Goal: Transaction & Acquisition: Purchase product/service

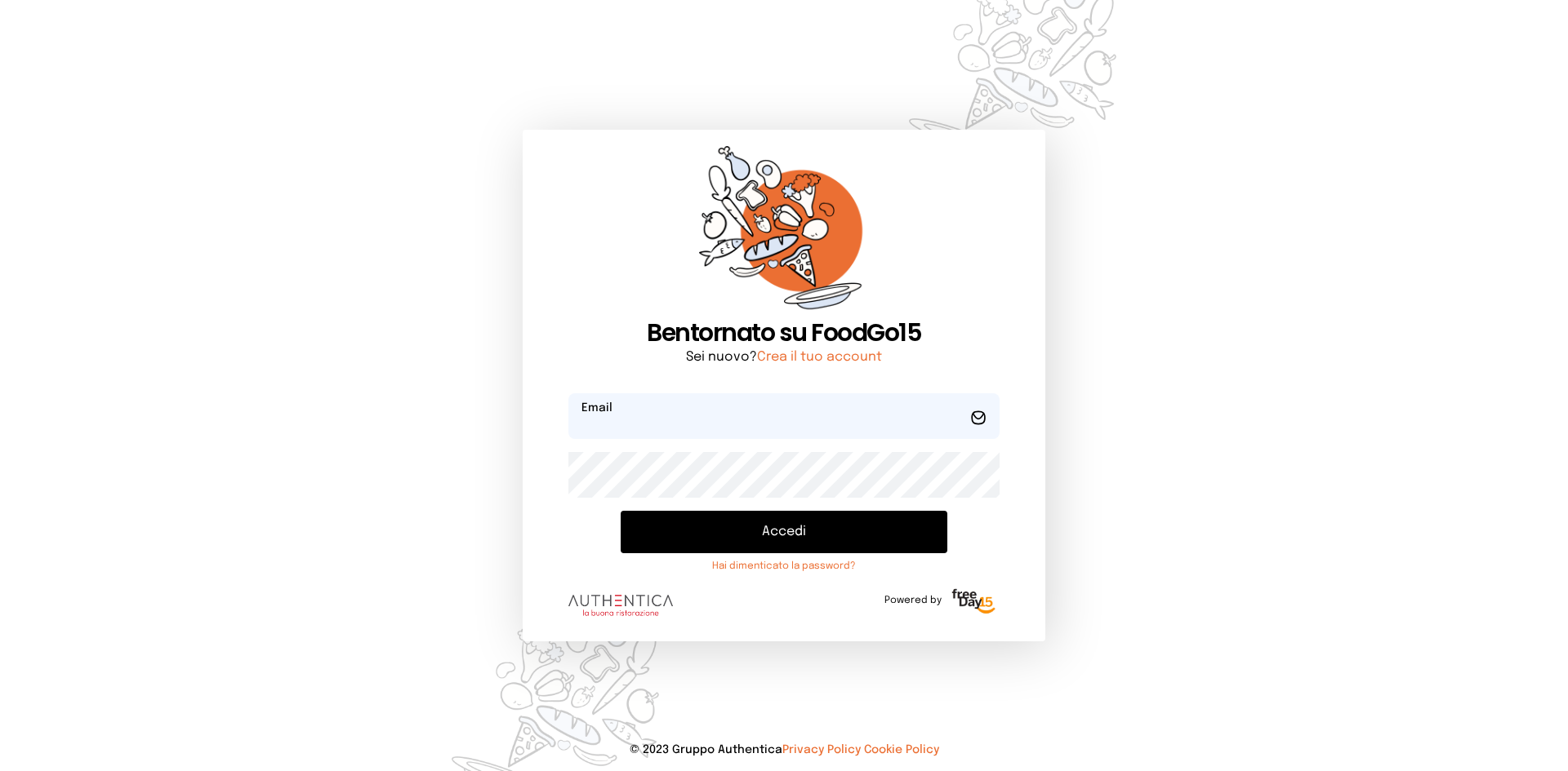
type input "**********"
click at [753, 520] on button "Accedi" at bounding box center [784, 532] width 327 height 43
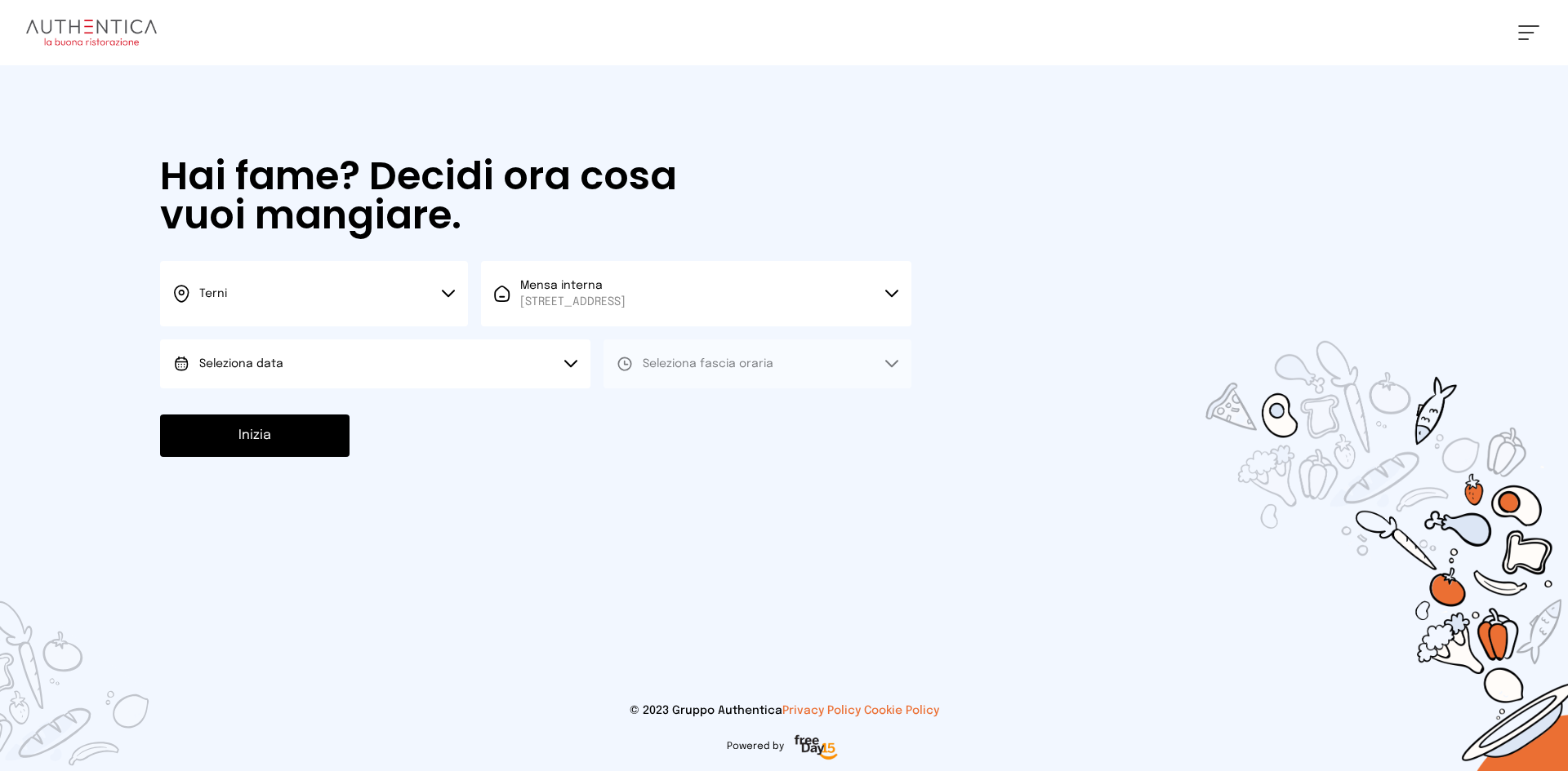
click at [272, 360] on span "Seleziona data" at bounding box center [241, 364] width 84 height 12
click at [309, 406] on li "[DATE], [DATE]" at bounding box center [375, 410] width 430 height 43
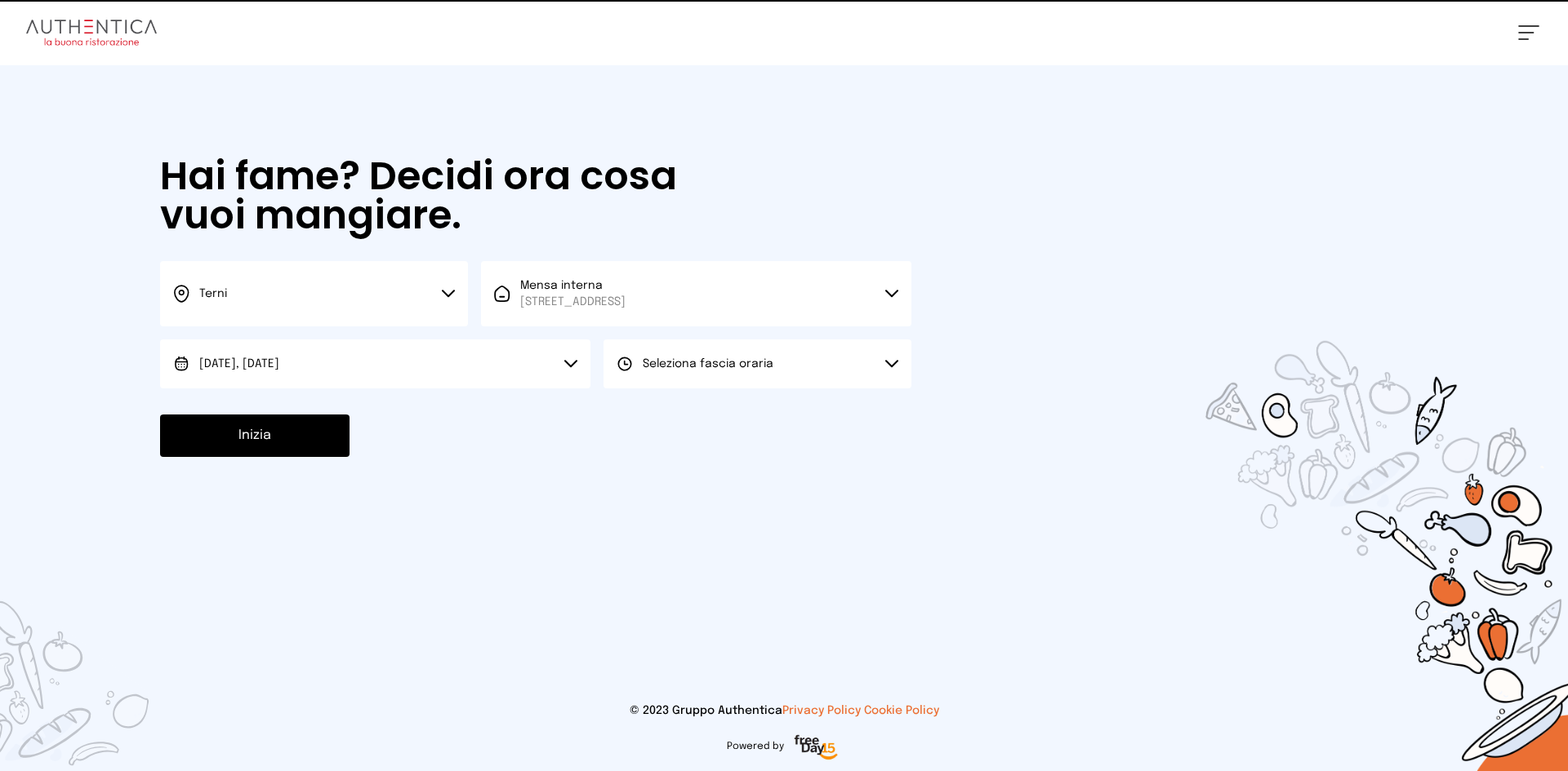
click at [801, 376] on button "Seleziona fascia oraria" at bounding box center [757, 365] width 308 height 49
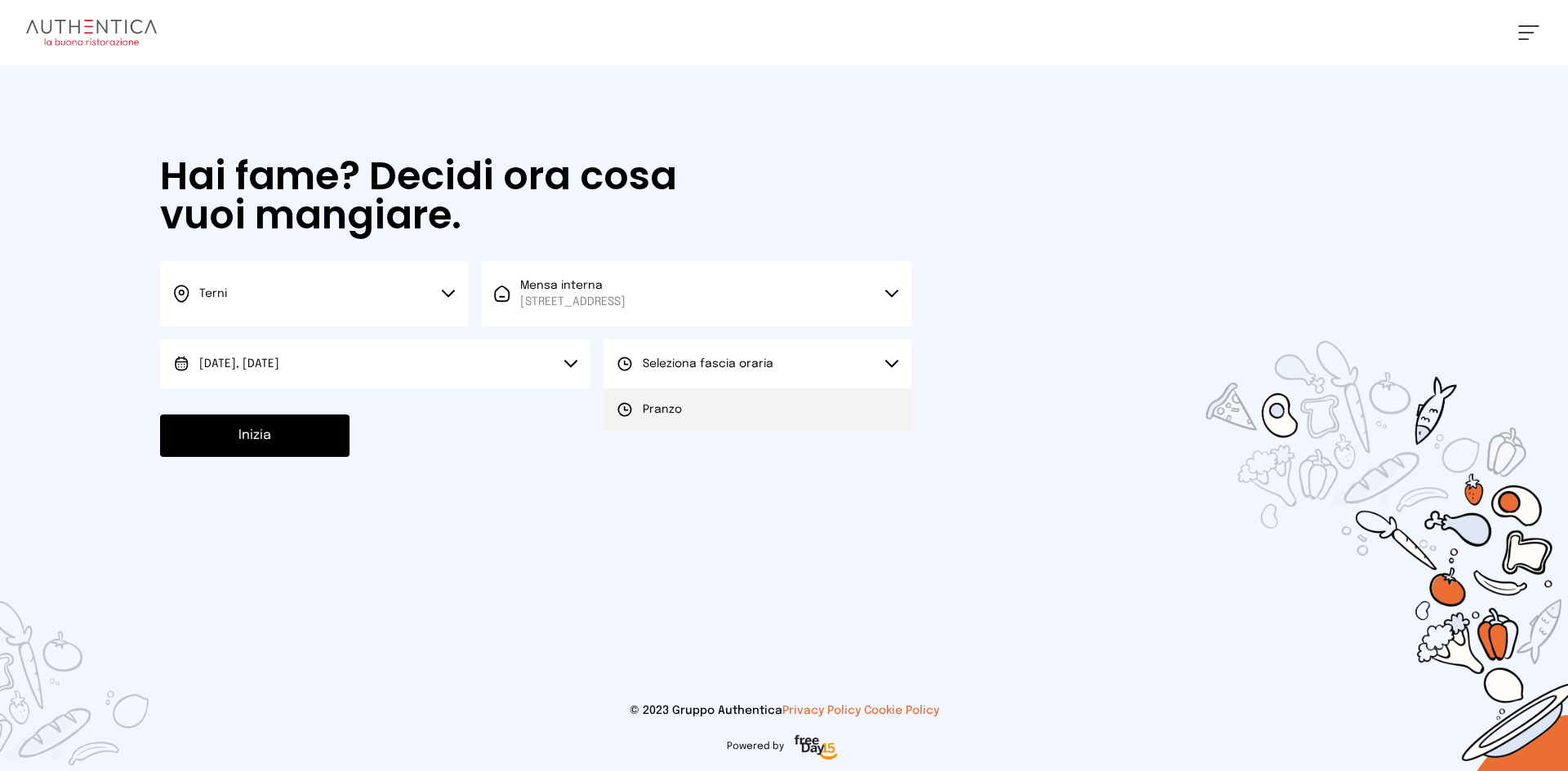
click at [756, 404] on li "Pranzo" at bounding box center [757, 410] width 308 height 43
click at [231, 439] on button "Inizia" at bounding box center [254, 436] width 189 height 43
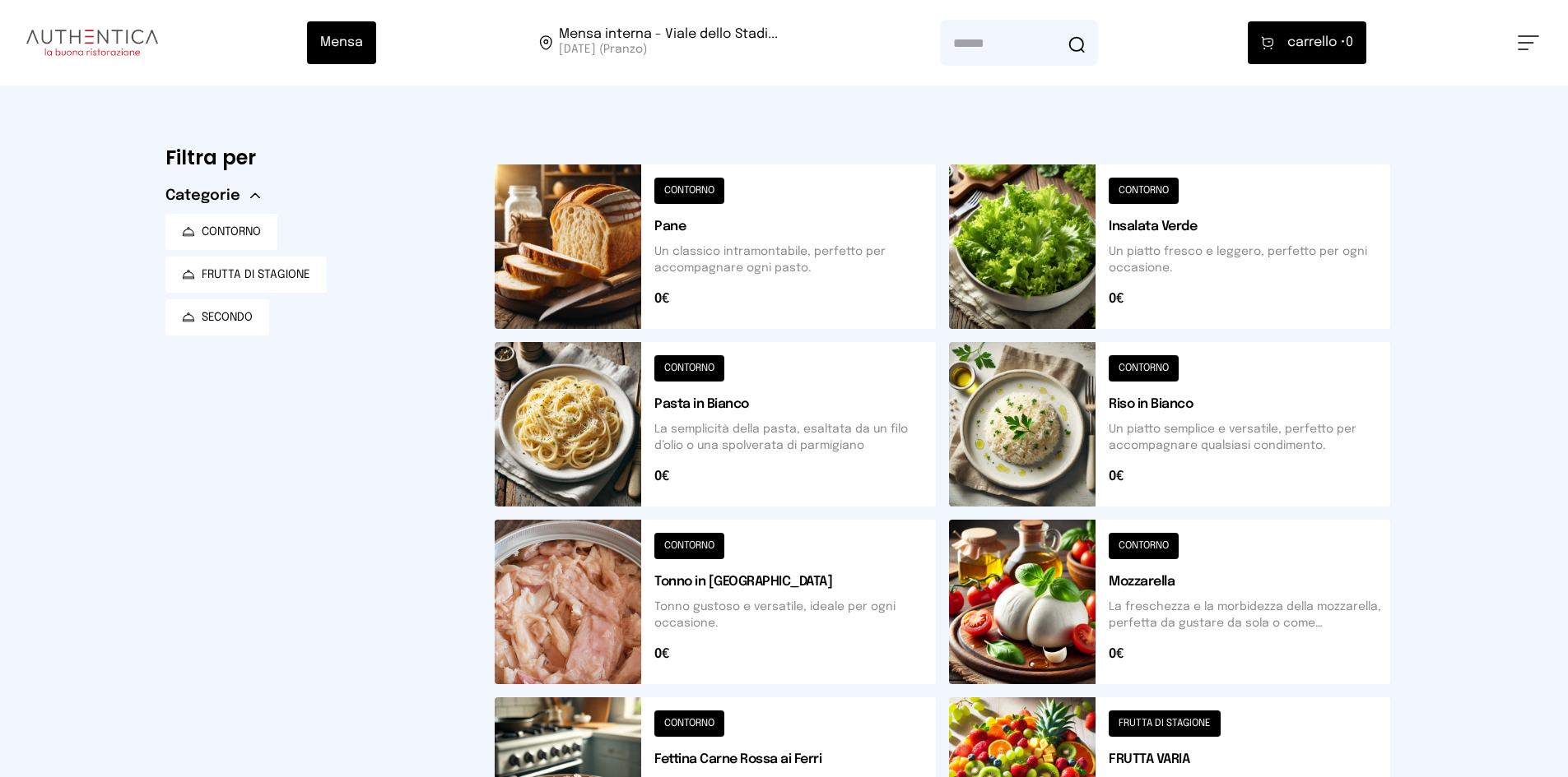
click at [608, 222] on button at bounding box center [715, 246] width 441 height 164
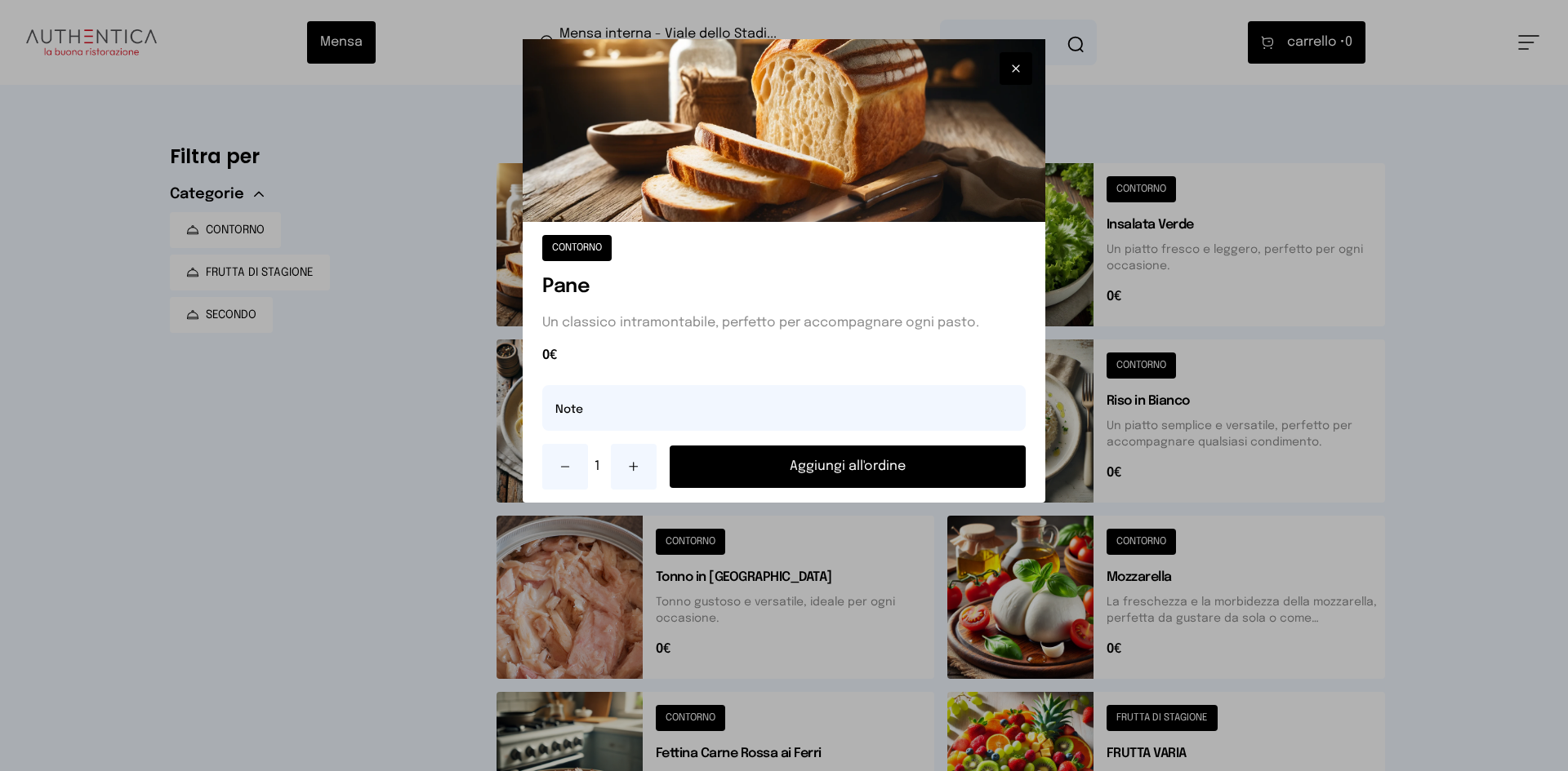
click at [788, 472] on button "Aggiungi all'ordine" at bounding box center [847, 467] width 356 height 43
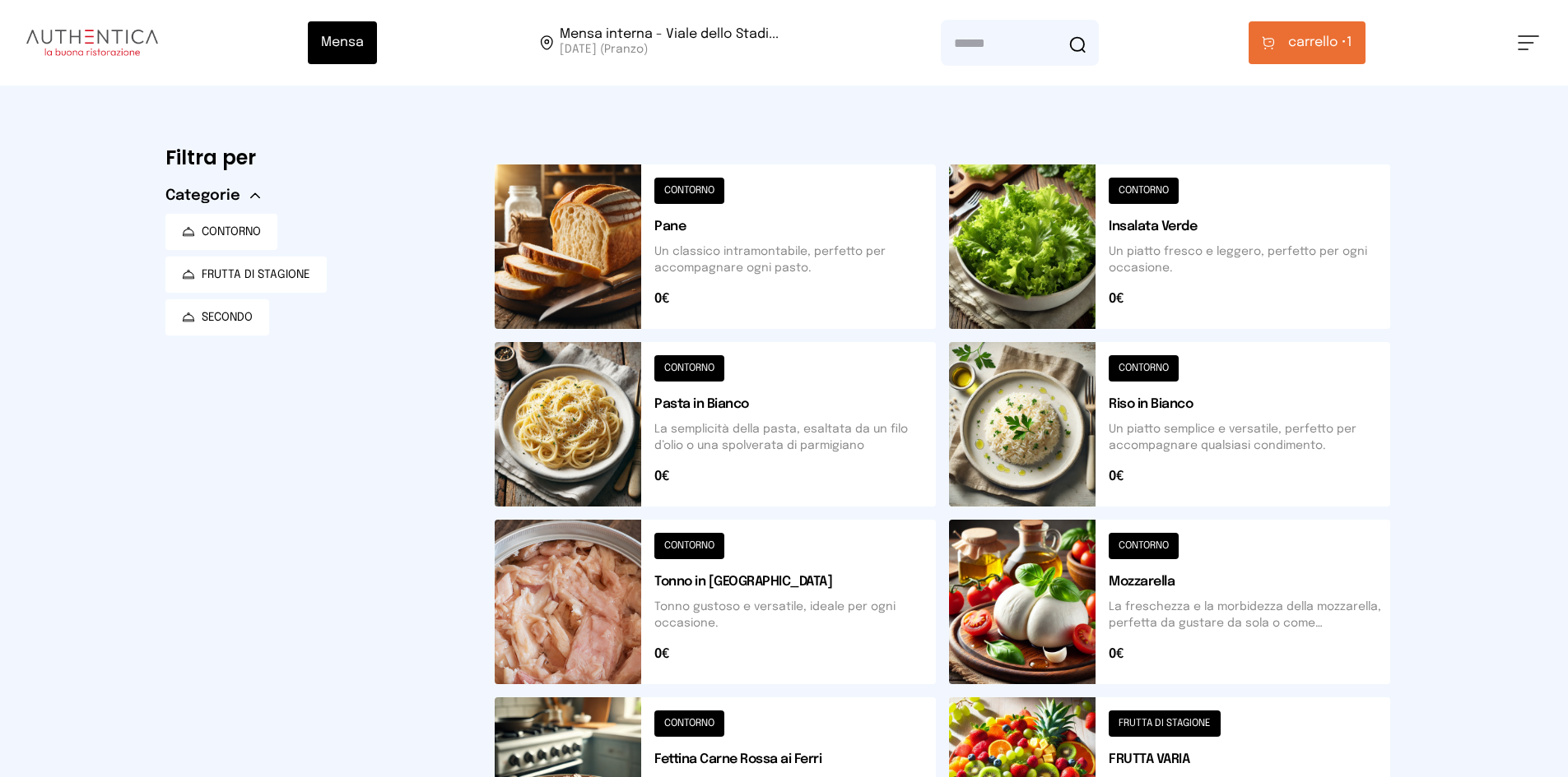
click at [529, 573] on button at bounding box center [715, 602] width 441 height 164
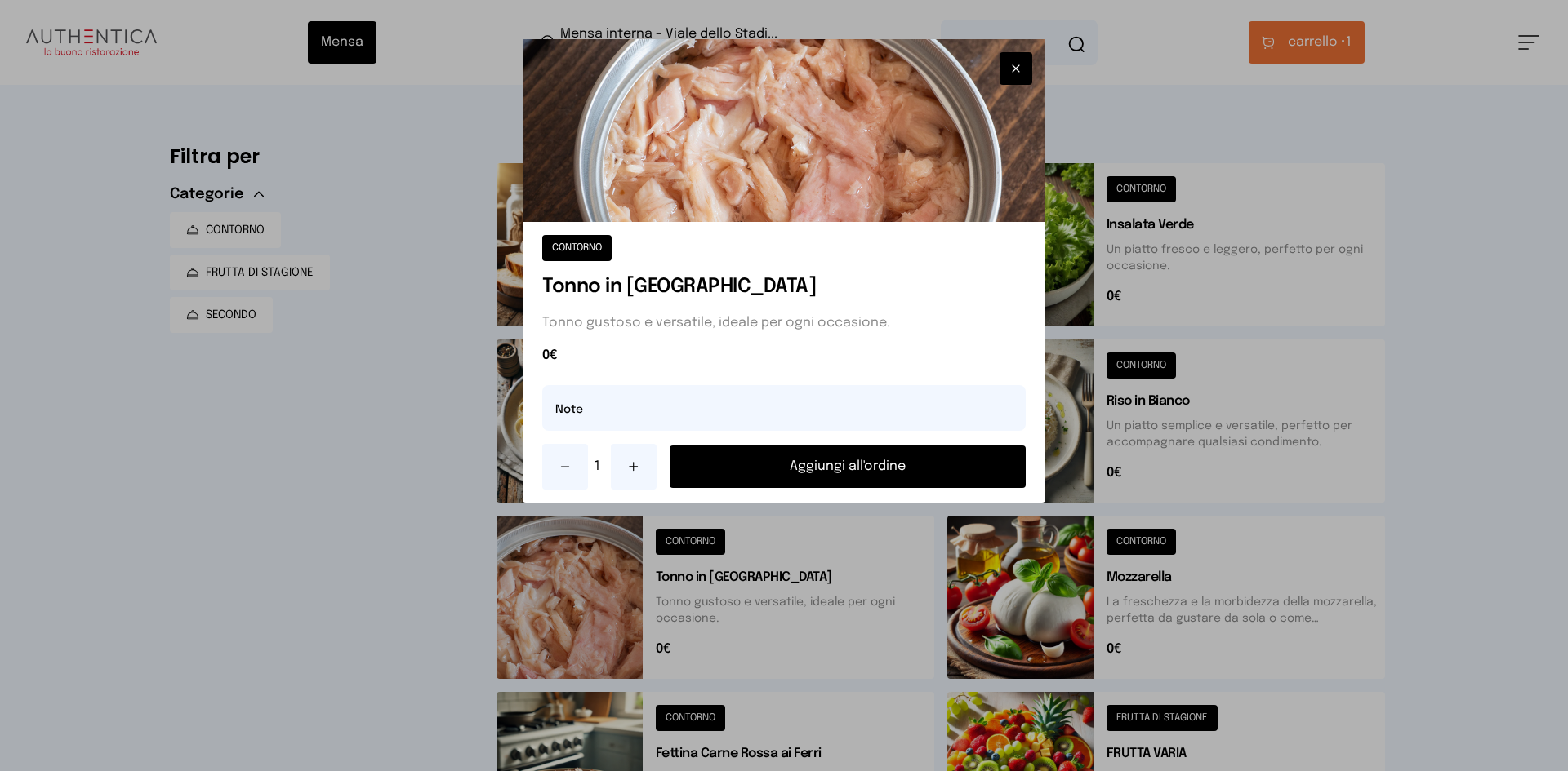
click at [760, 471] on button "Aggiungi all'ordine" at bounding box center [847, 467] width 356 height 43
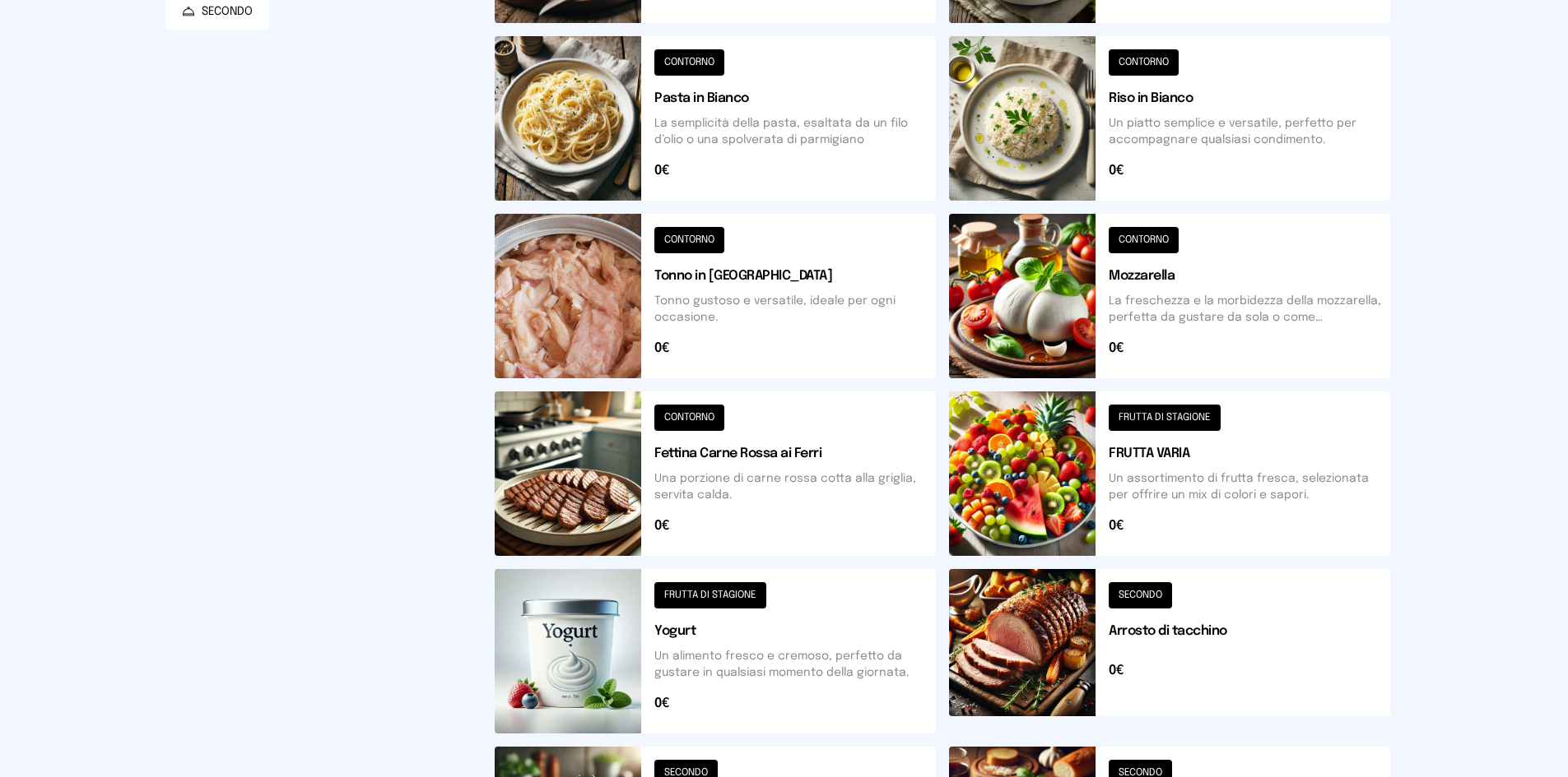
scroll to position [329, 0]
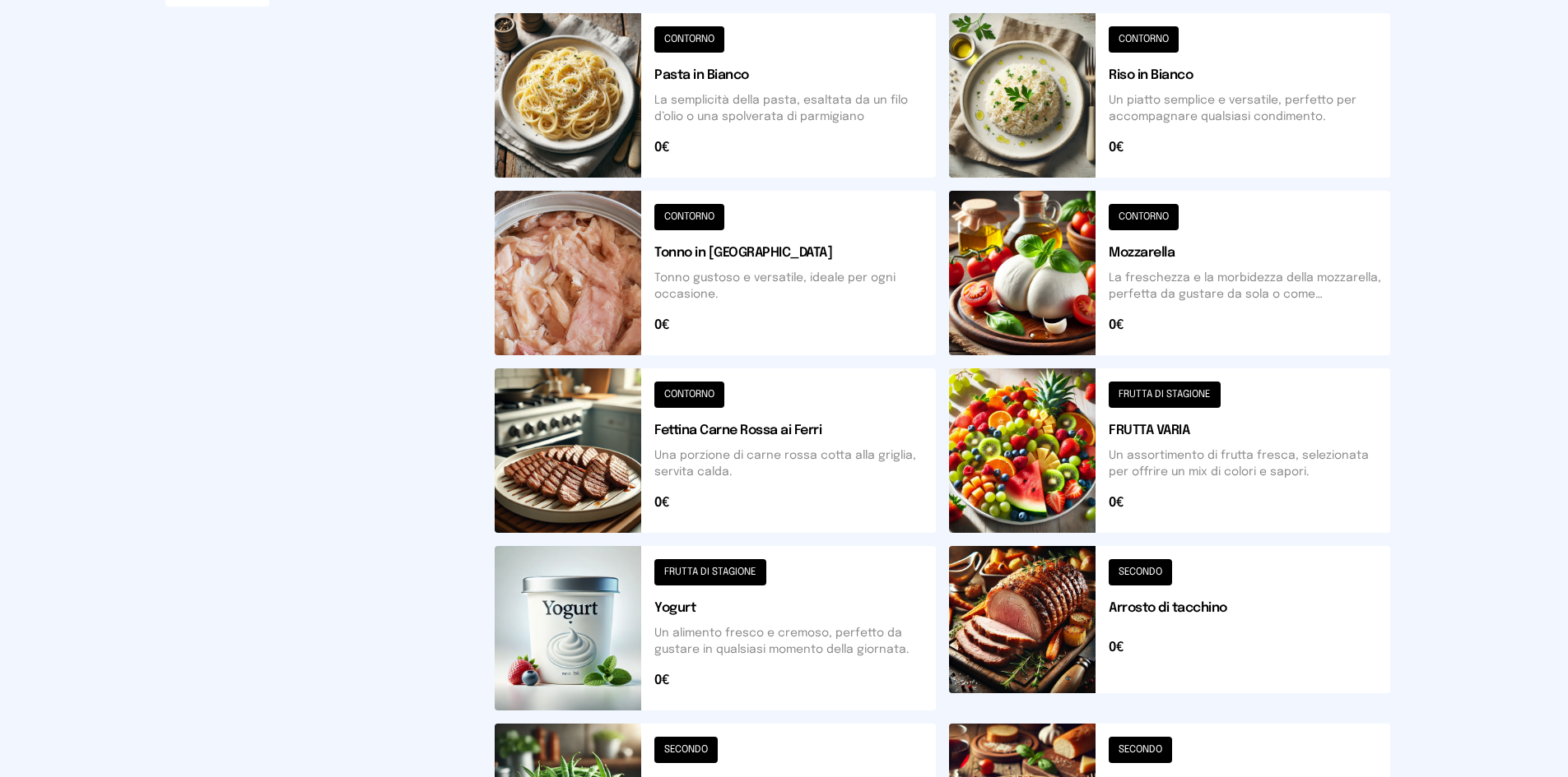
click at [1027, 95] on button at bounding box center [1170, 95] width 441 height 164
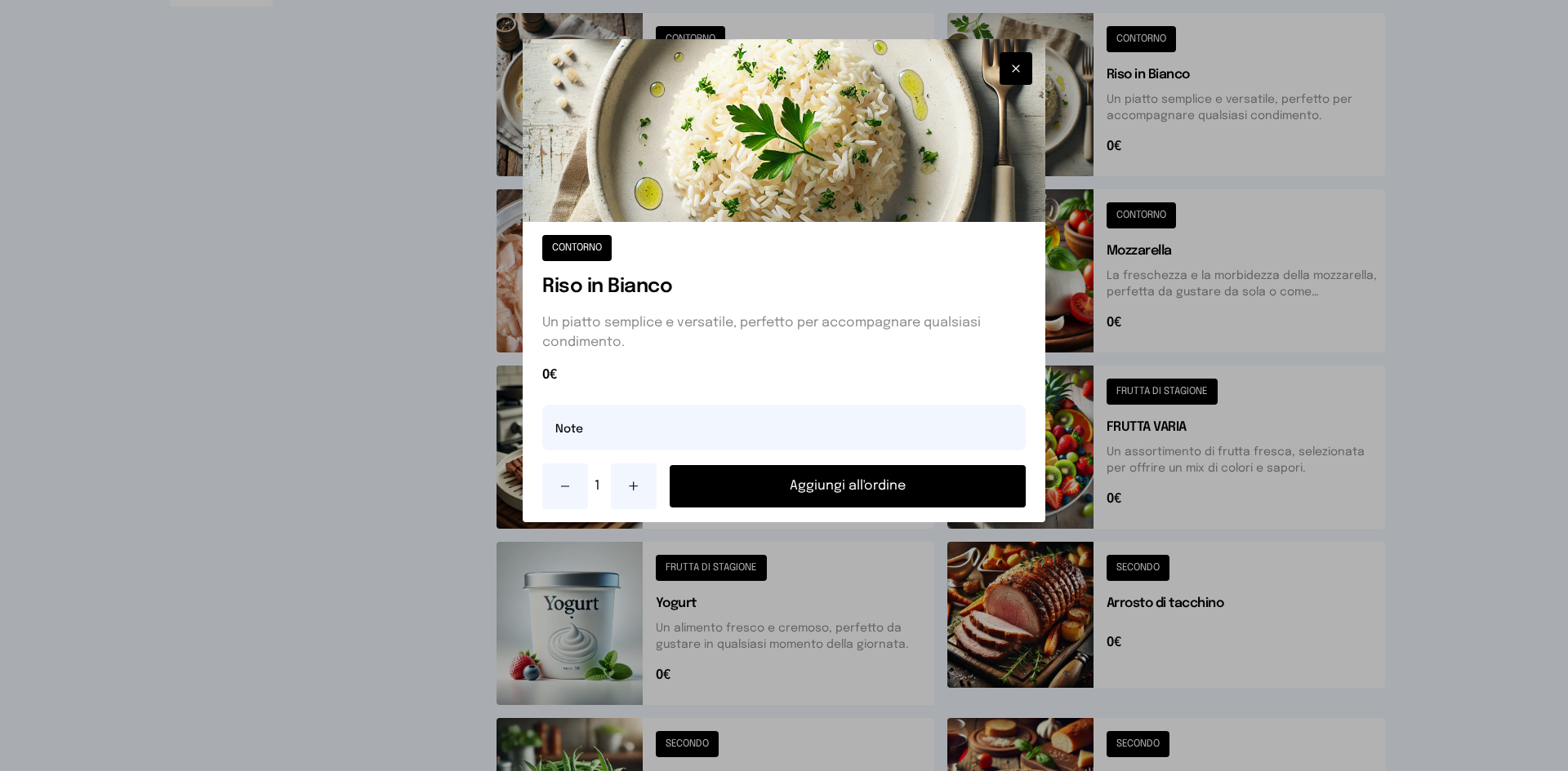
click at [858, 496] on button "Aggiungi all'ordine" at bounding box center [847, 486] width 356 height 43
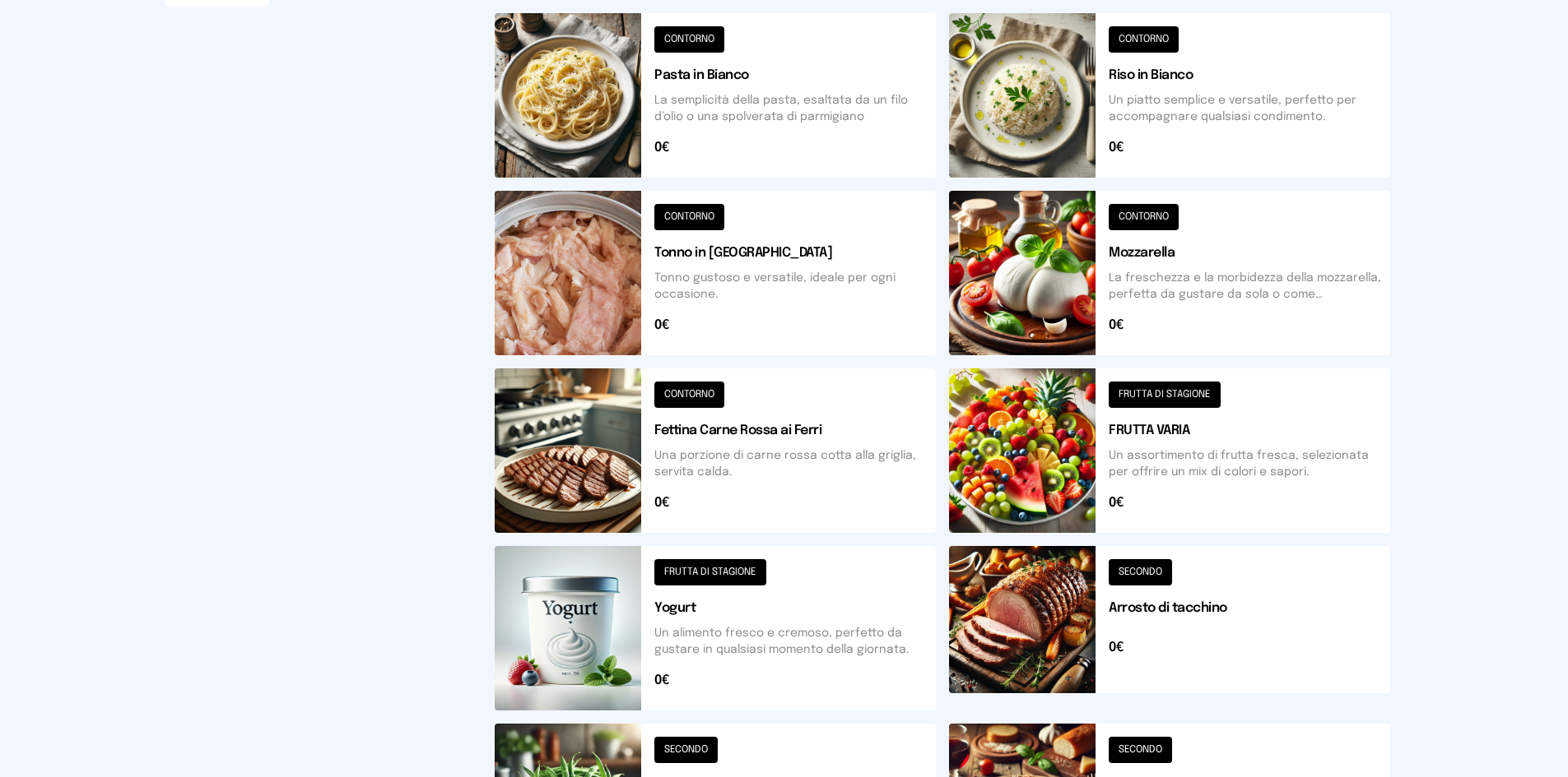
click at [562, 427] on button at bounding box center [715, 450] width 441 height 164
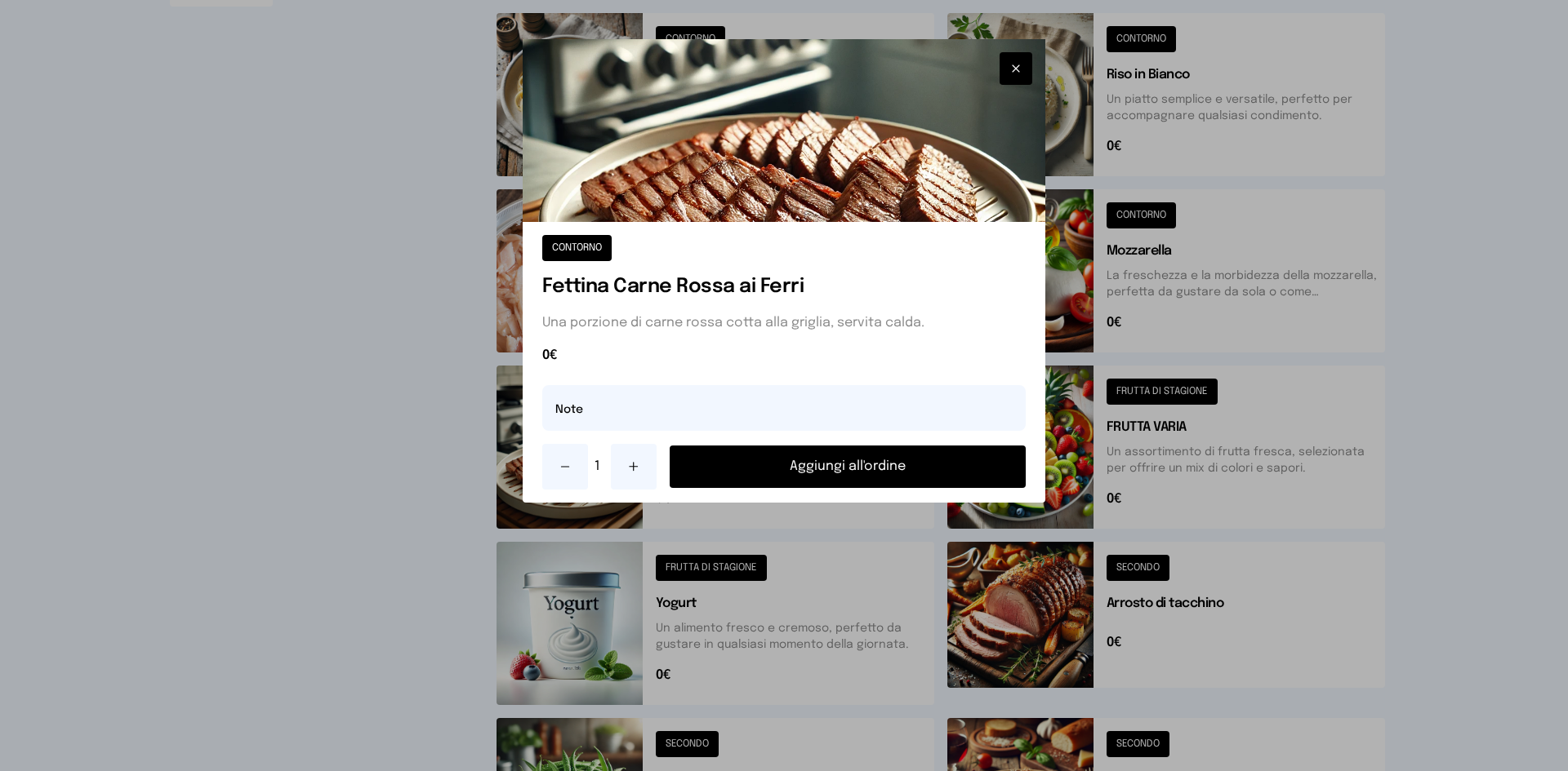
click at [886, 476] on button "Aggiungi all'ordine" at bounding box center [847, 467] width 356 height 43
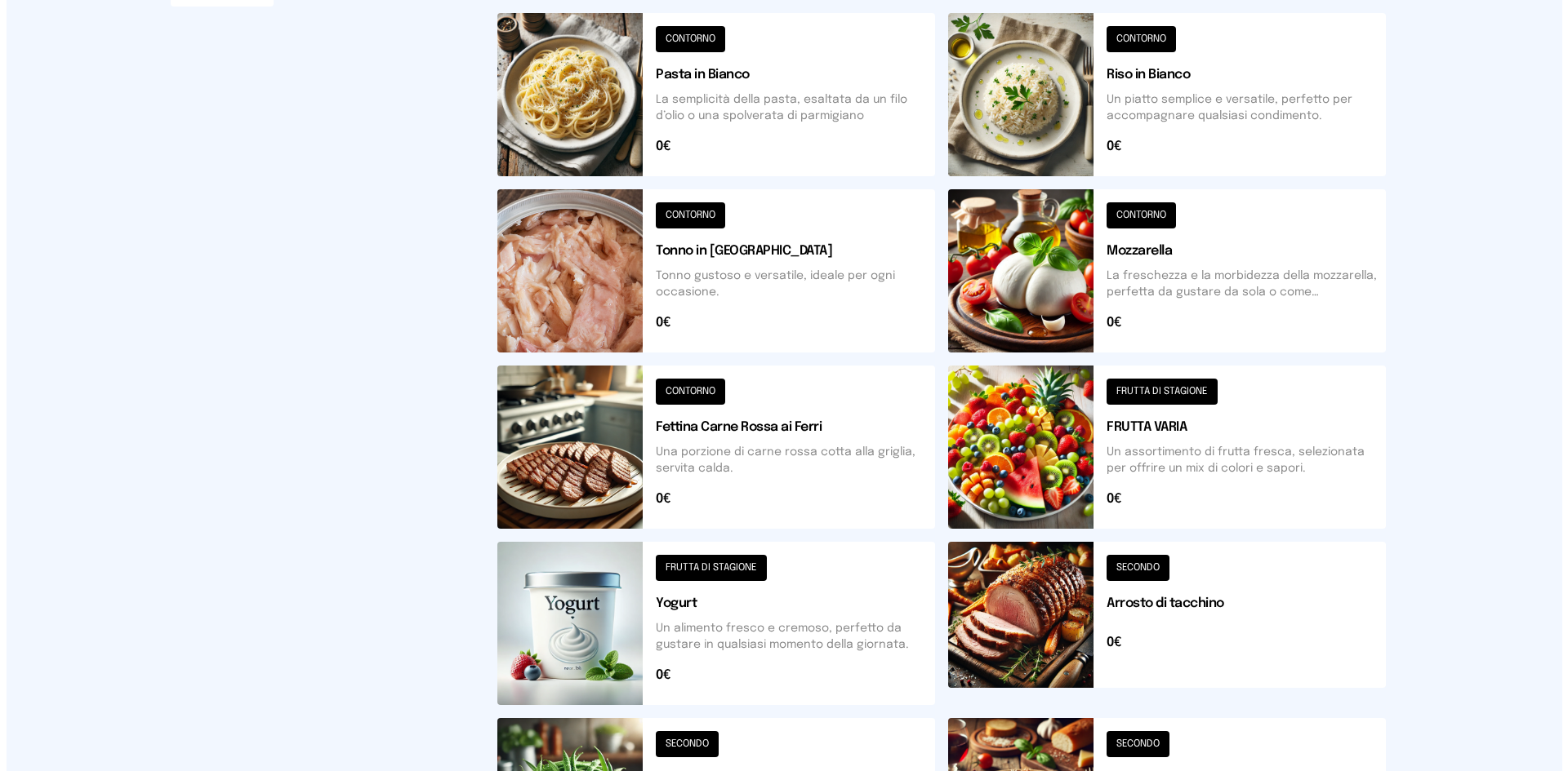
scroll to position [0, 0]
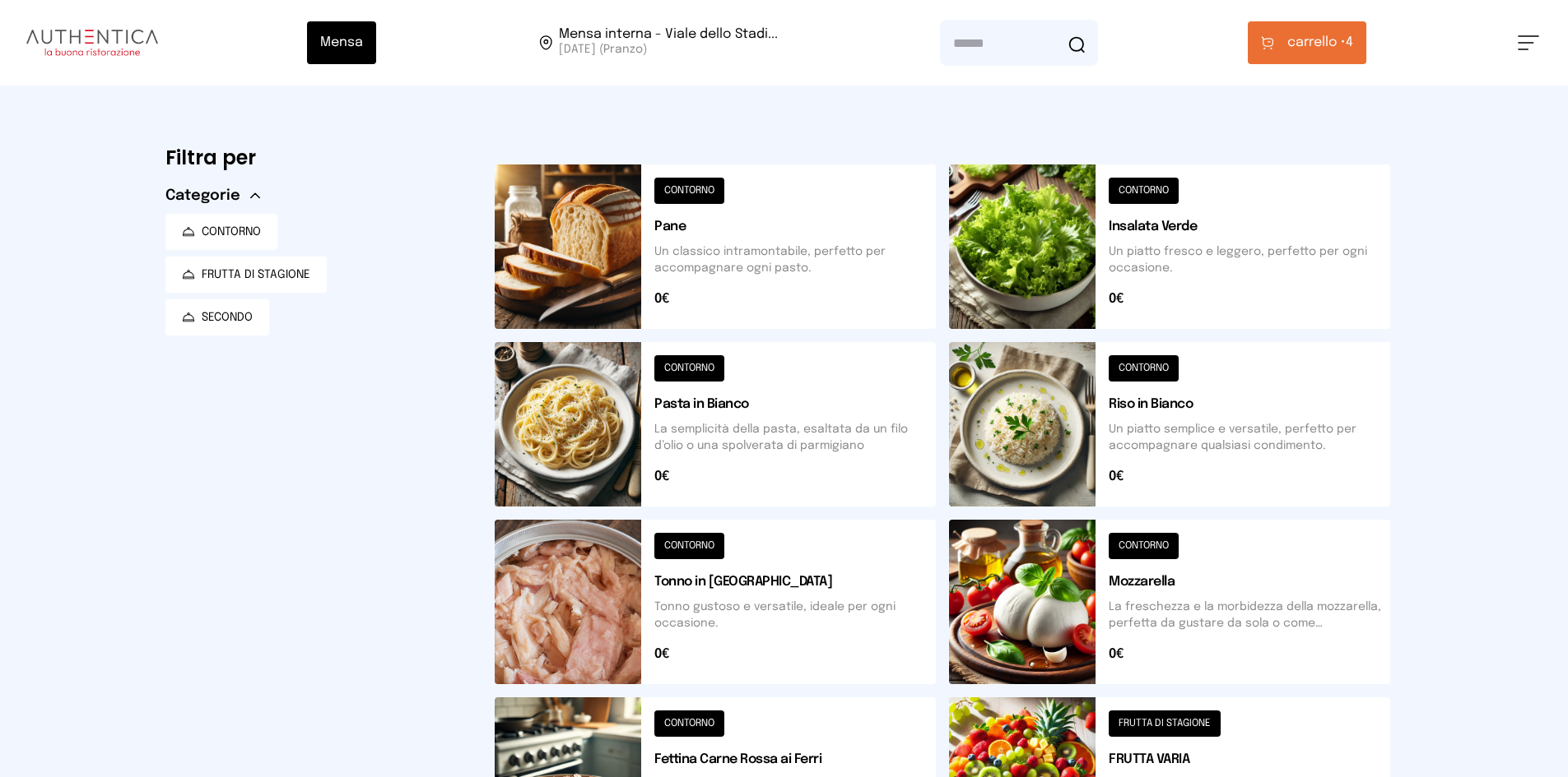
click at [1319, 39] on span "carrello •" at bounding box center [1317, 43] width 58 height 20
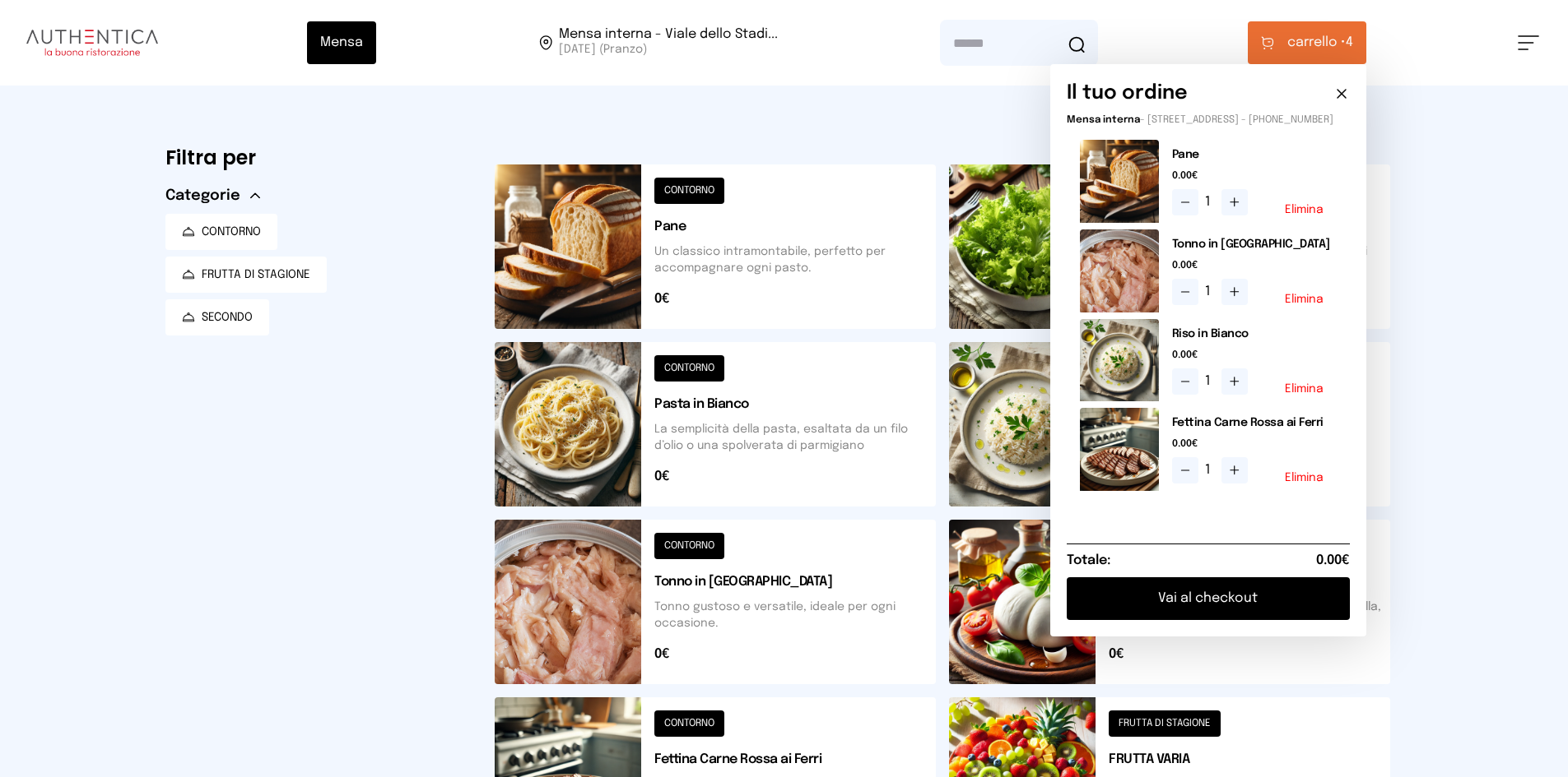
click at [1223, 612] on button "Vai al checkout" at bounding box center [1208, 599] width 283 height 43
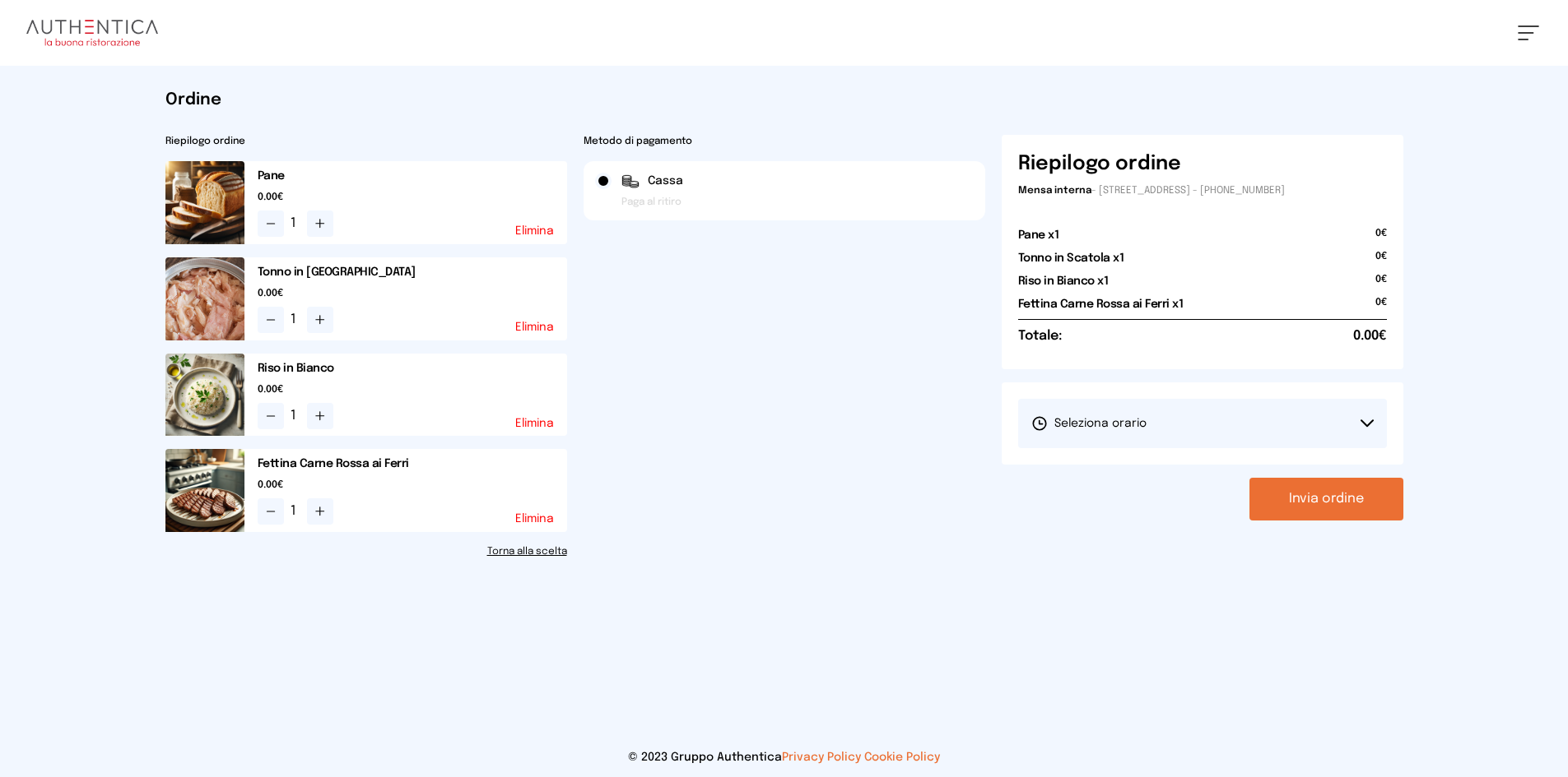
click at [1229, 425] on button "Seleziona orario" at bounding box center [1202, 424] width 368 height 50
drag, startPoint x: 1142, startPoint y: 471, endPoint x: 1202, endPoint y: 450, distance: 63.6
click at [1142, 469] on span "1° Turno (13:00 - 15:00)" at bounding box center [1093, 470] width 124 height 17
click at [1299, 512] on button "Invia ordine" at bounding box center [1327, 499] width 154 height 43
